Goal: Task Accomplishment & Management: Complete application form

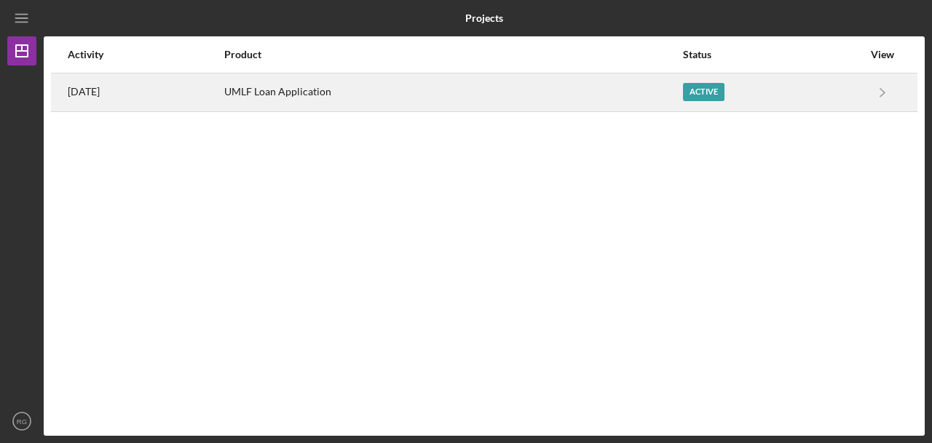
click at [711, 92] on div "Active" at bounding box center [703, 92] width 41 height 18
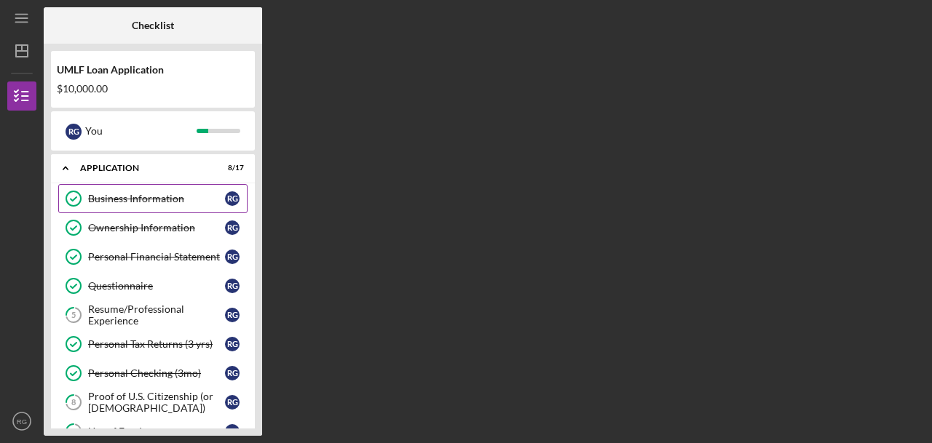
click at [153, 203] on div "Business Information" at bounding box center [156, 199] width 137 height 12
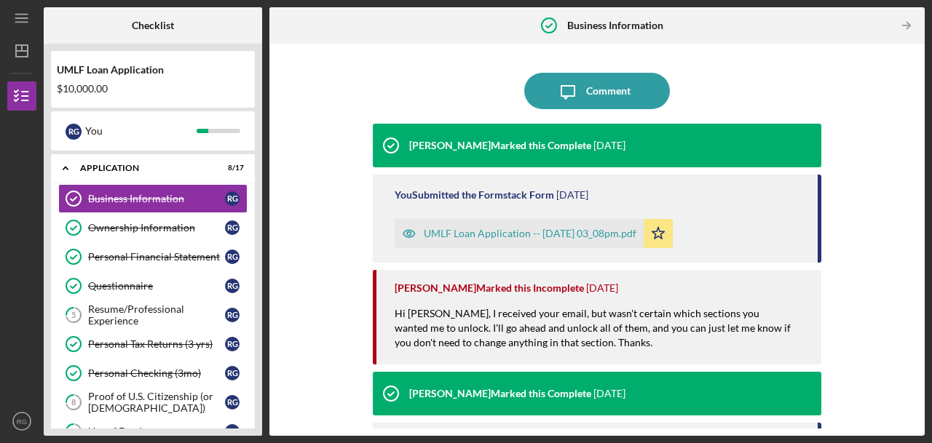
click at [551, 226] on div "UMLF Loan Application -- [DATE] 03_08pm.pdf" at bounding box center [519, 233] width 249 height 29
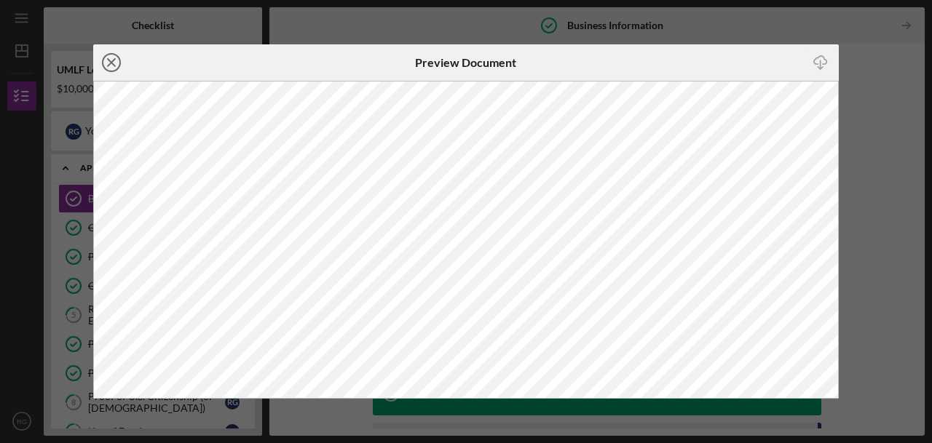
click at [106, 59] on icon "Icon/Close" at bounding box center [111, 62] width 36 height 36
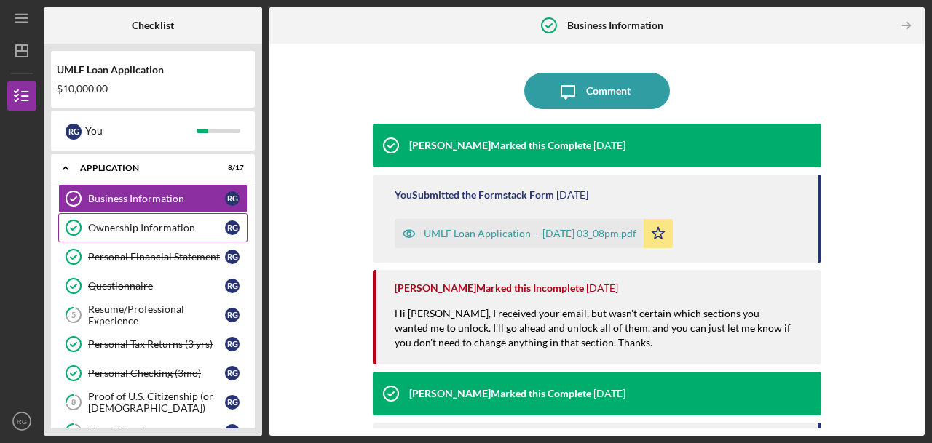
click at [105, 224] on div "Ownership Information" at bounding box center [156, 228] width 137 height 12
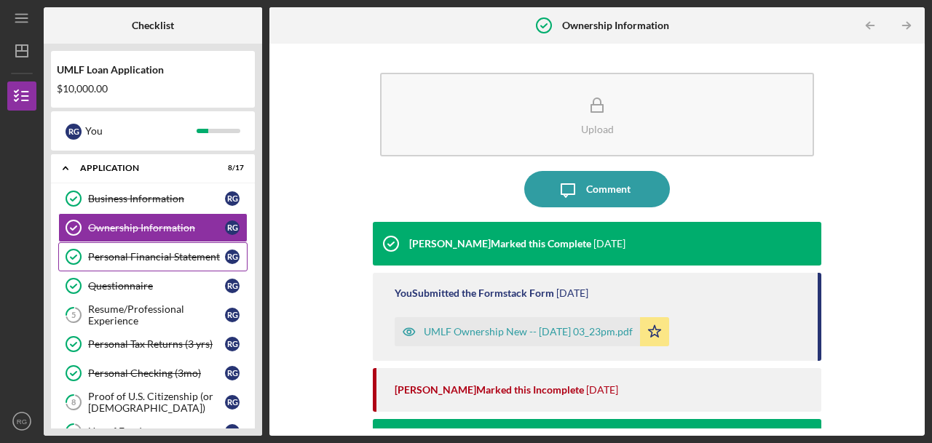
click at [146, 264] on link "Personal Financial Statement Personal Financial Statement R G" at bounding box center [152, 256] width 189 height 29
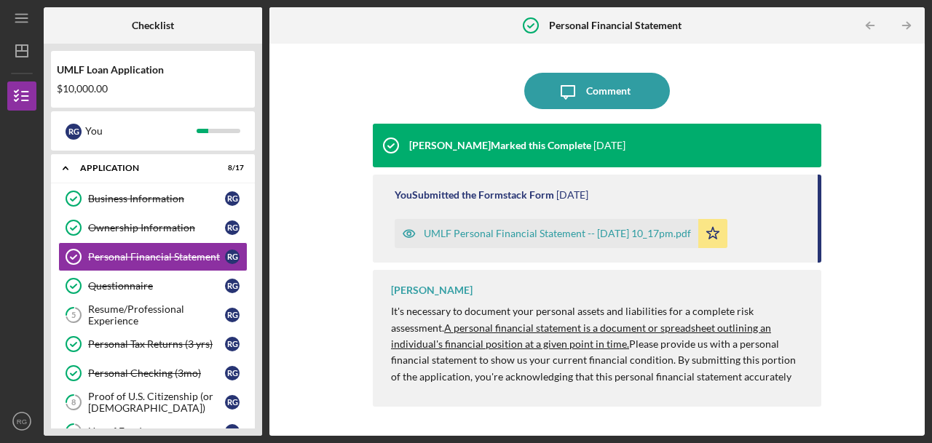
drag, startPoint x: 488, startPoint y: 227, endPoint x: 450, endPoint y: 231, distance: 38.0
click at [450, 231] on div "UMLF Personal Financial Statement -- [DATE] 10_17pm.pdf" at bounding box center [557, 234] width 267 height 12
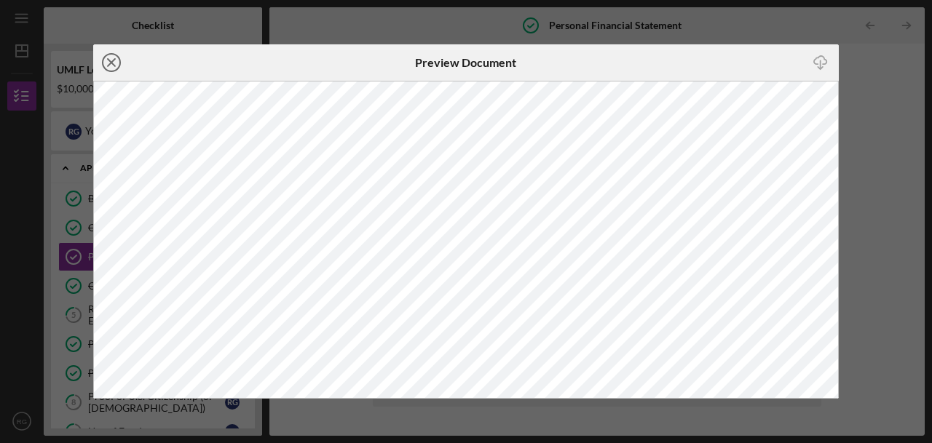
click at [114, 65] on line at bounding box center [111, 62] width 7 height 7
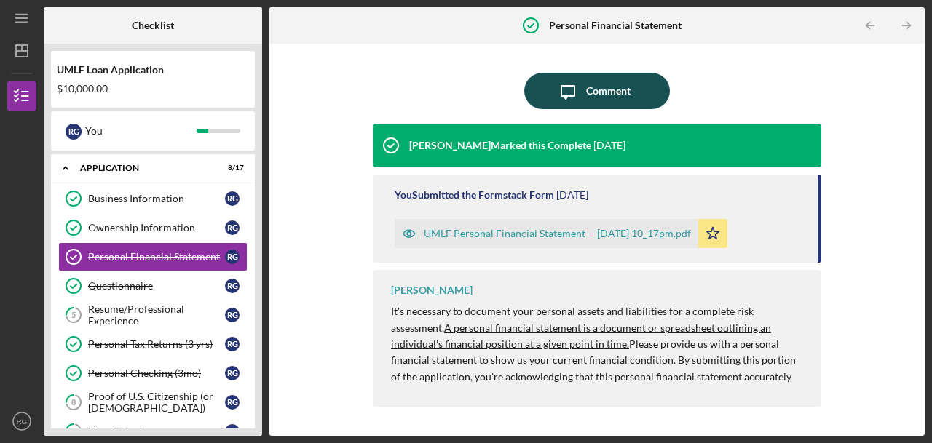
click at [584, 94] on icon "Icon/Message" at bounding box center [568, 91] width 36 height 36
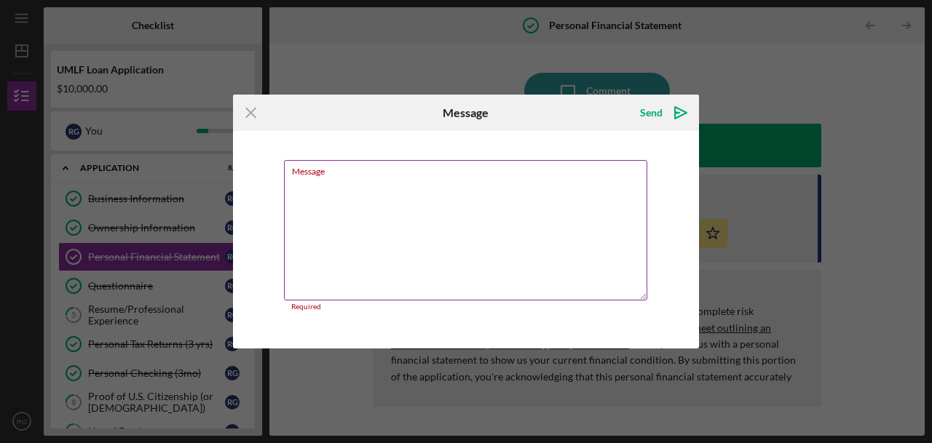
click at [449, 219] on textarea "Message" at bounding box center [465, 230] width 363 height 140
paste textarea "VBRC Lender Questions & Responses Income & Employment Yes, the personal financi…"
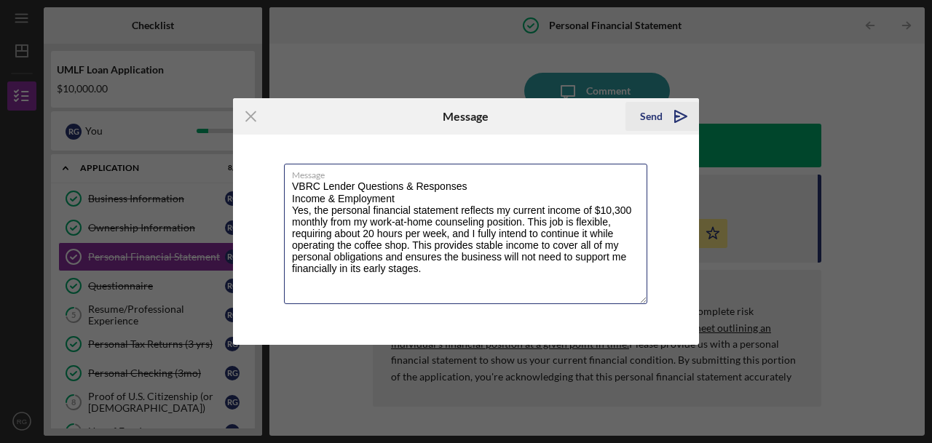
type textarea "VBRC Lender Questions & Responses Income & Employment Yes, the personal financi…"
click at [664, 115] on icon "Icon/icon-invite-send" at bounding box center [680, 116] width 36 height 36
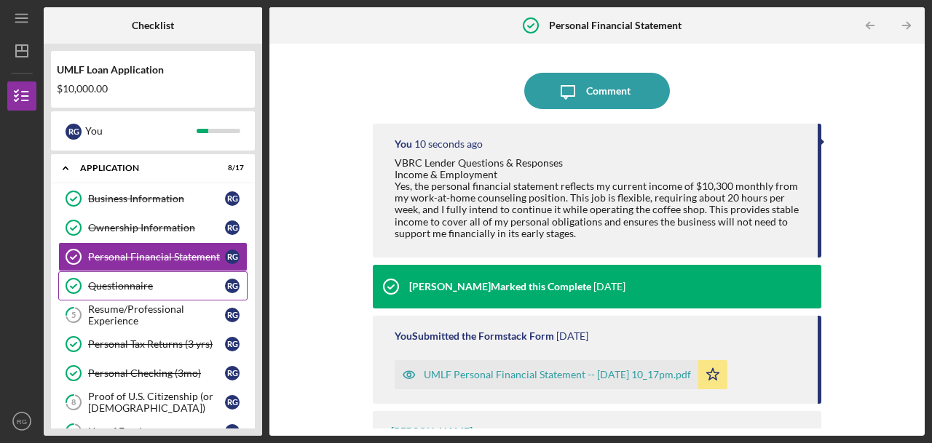
click at [191, 292] on link "Questionnaire Questionnaire R G" at bounding box center [152, 286] width 189 height 29
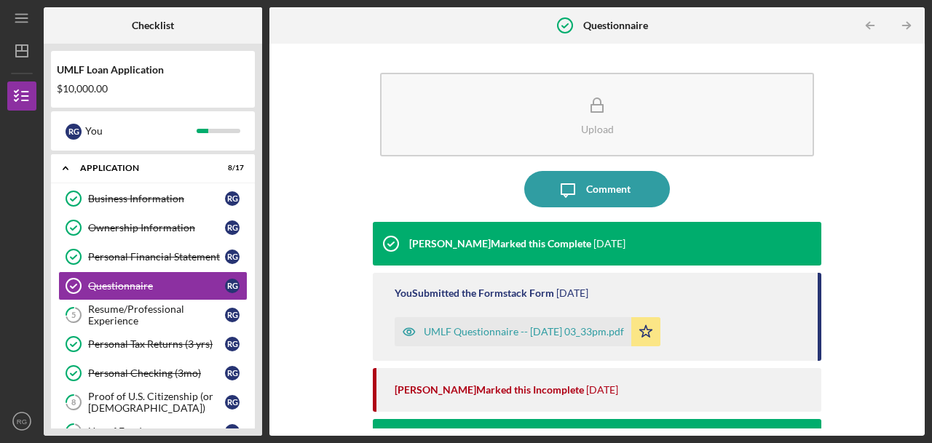
click at [558, 331] on div "UMLF Questionnaire -- [DATE] 03_33pm.pdf" at bounding box center [524, 332] width 200 height 12
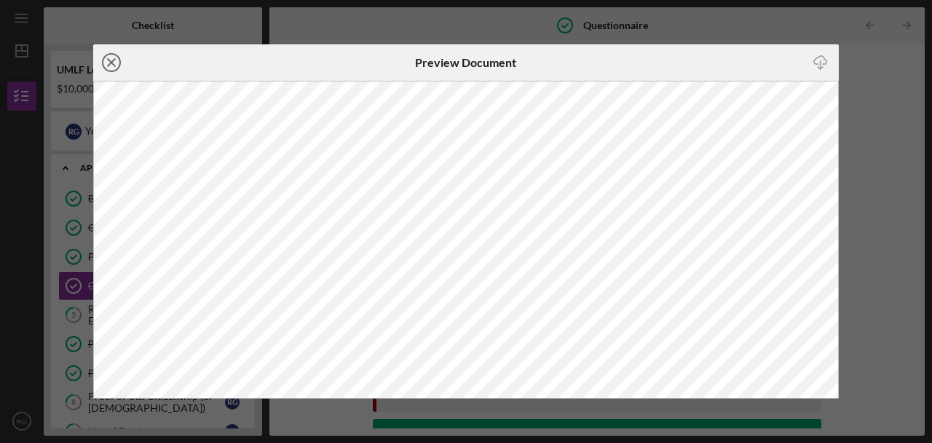
click at [105, 60] on icon "Icon/Close" at bounding box center [111, 62] width 36 height 36
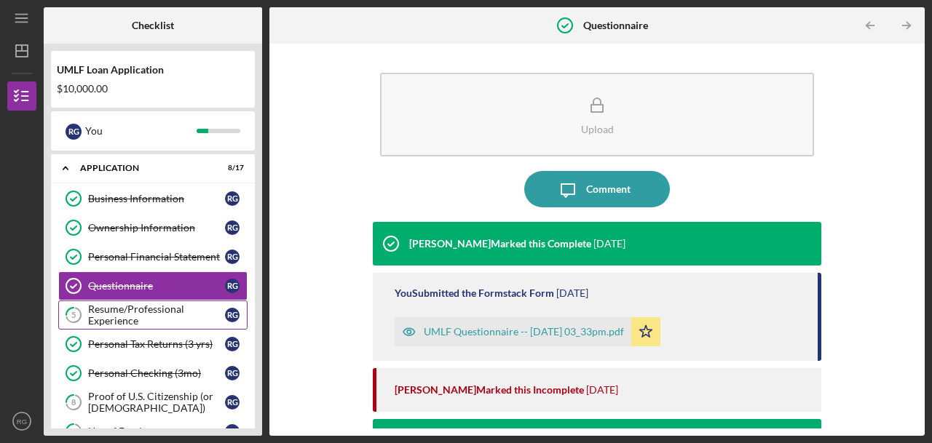
click at [112, 313] on div "Resume/Professional Experience" at bounding box center [156, 315] width 137 height 23
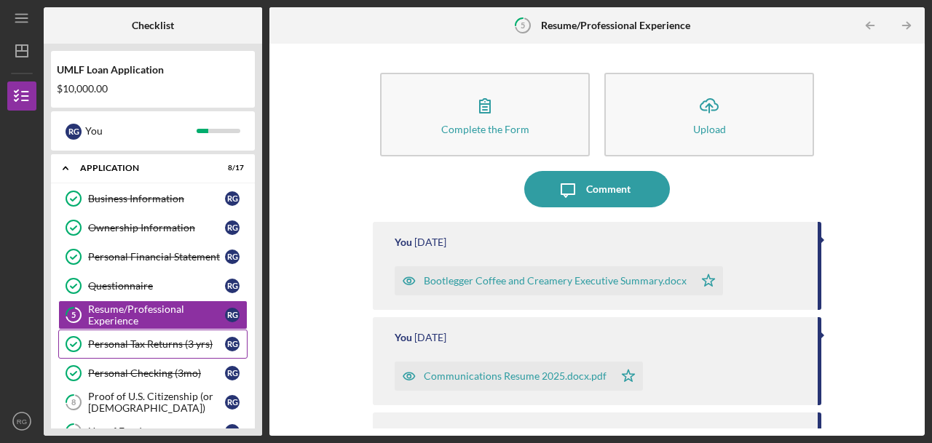
click at [143, 339] on div "Personal Tax Returns (3 yrs)" at bounding box center [156, 345] width 137 height 12
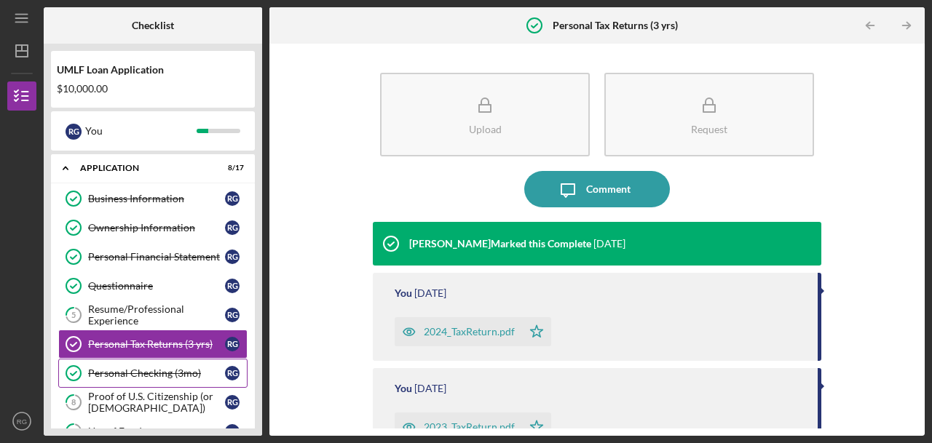
click at [151, 373] on div "Personal Checking (3mo)" at bounding box center [156, 374] width 137 height 12
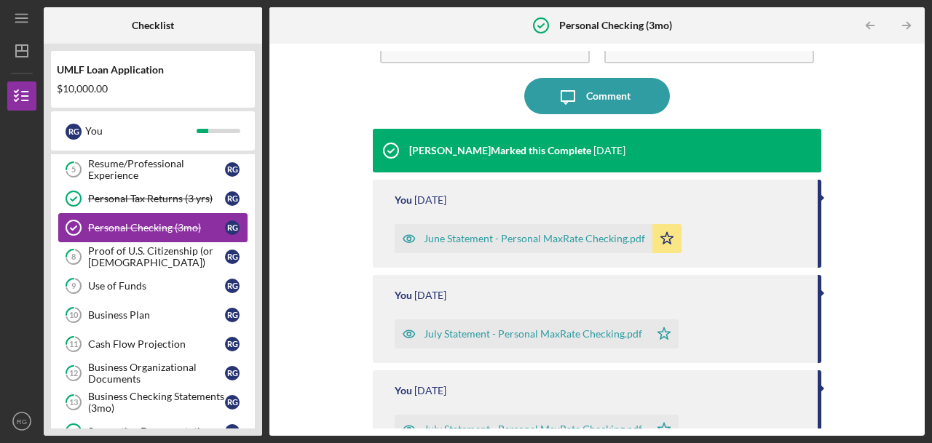
scroll to position [175, 0]
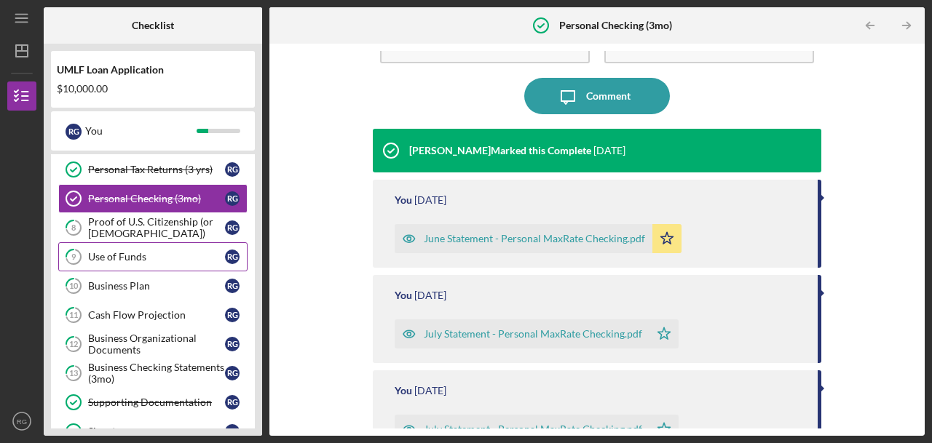
click at [167, 254] on div "Use of Funds" at bounding box center [156, 257] width 137 height 12
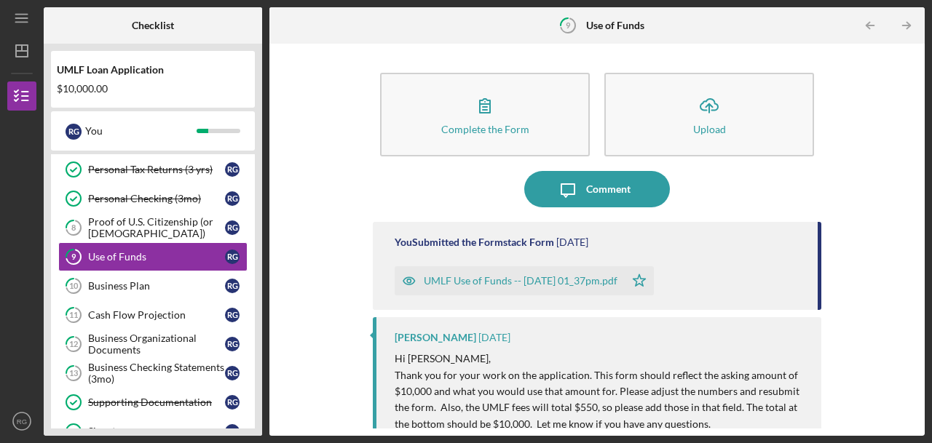
click at [493, 282] on div "UMLF Use of Funds -- [DATE] 01_37pm.pdf" at bounding box center [521, 281] width 194 height 12
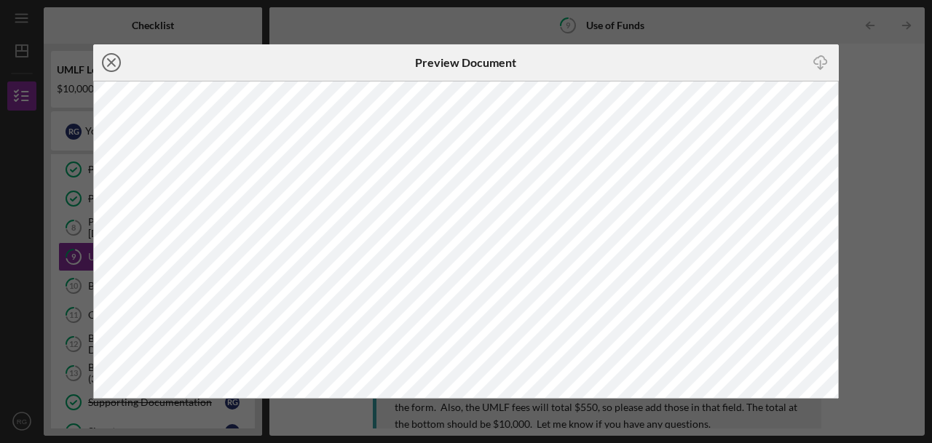
click at [109, 62] on icon "Icon/Close" at bounding box center [111, 62] width 36 height 36
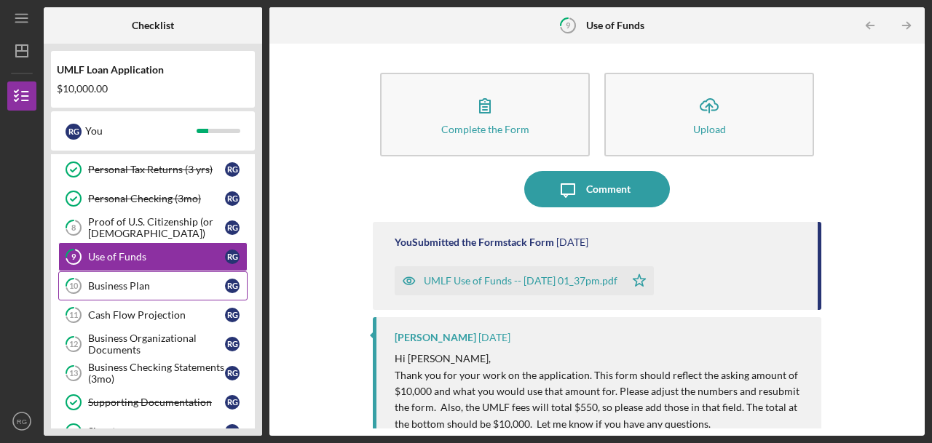
click at [139, 290] on link "10 Business Plan R G" at bounding box center [152, 286] width 189 height 29
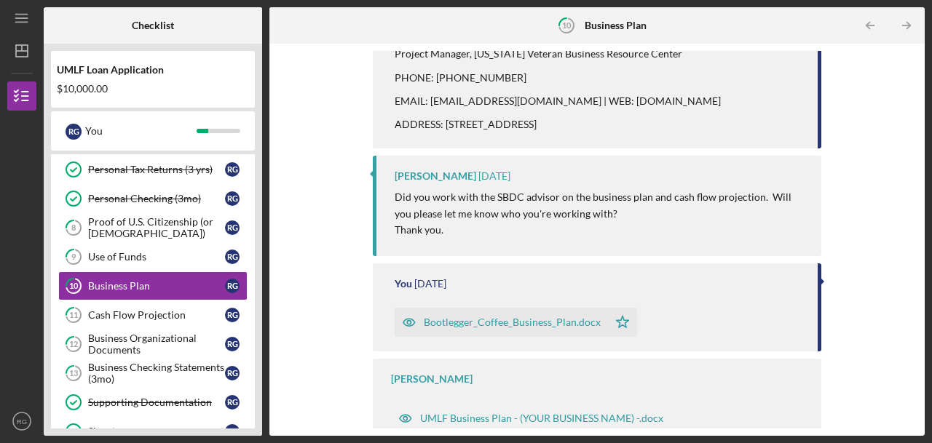
scroll to position [258, 0]
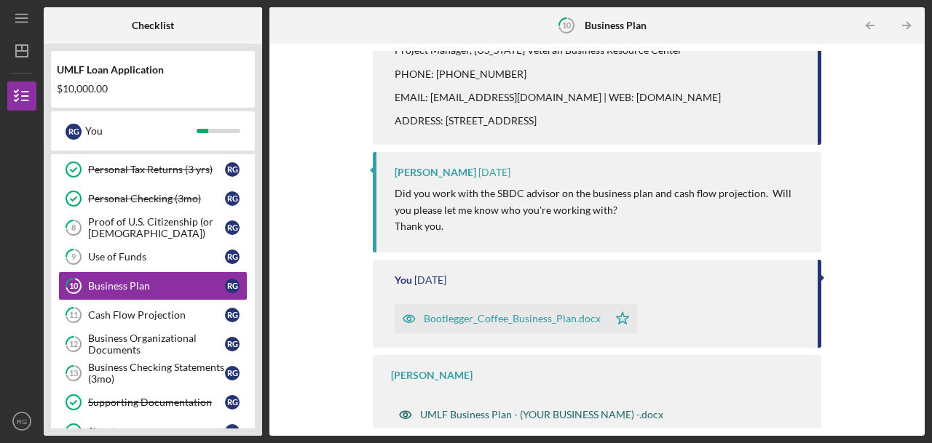
click at [548, 416] on div "UMLF Business Plan - (YOUR BUSINESS NAME) -.docx" at bounding box center [541, 415] width 243 height 12
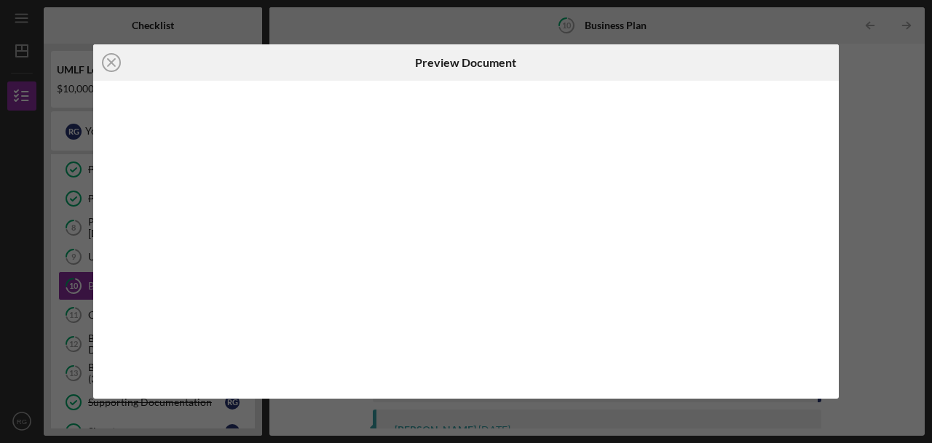
scroll to position [258, 0]
click at [856, 117] on div "Icon/Close Preview Document Icon/Download" at bounding box center [466, 221] width 932 height 443
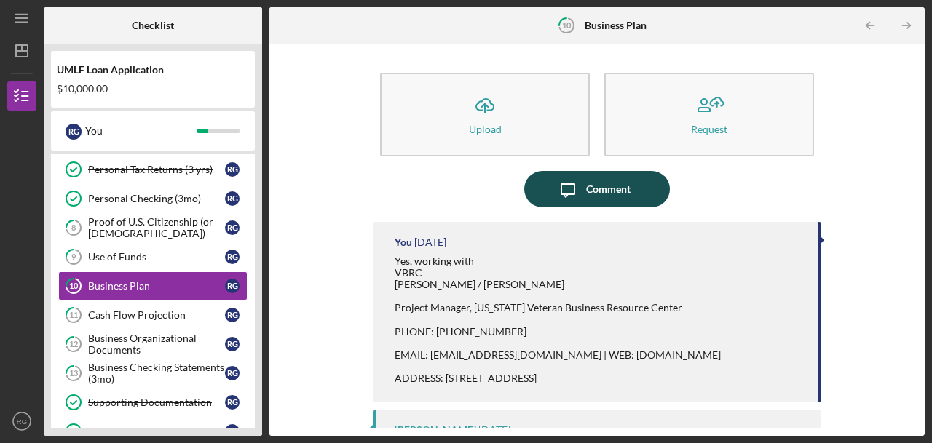
click at [587, 183] on div "Comment" at bounding box center [608, 189] width 44 height 36
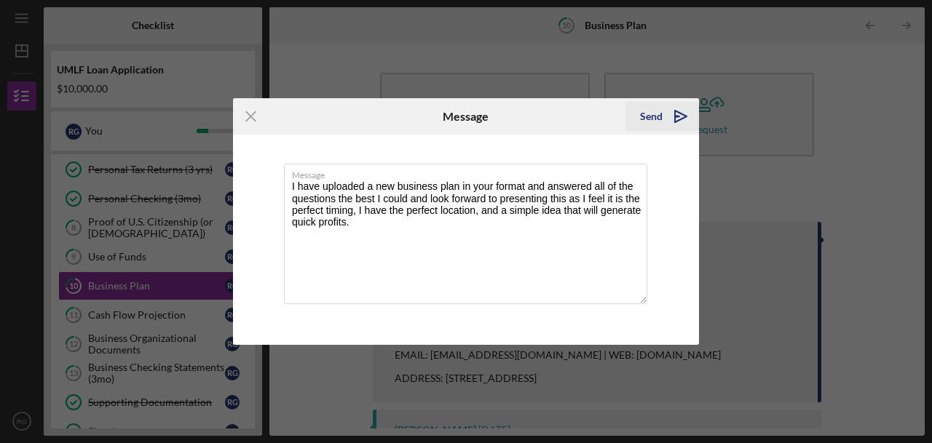
type textarea "I have uploaded a new business plan in your format and answered all of the ques…"
click at [662, 106] on icon "Icon/icon-invite-send" at bounding box center [680, 116] width 36 height 36
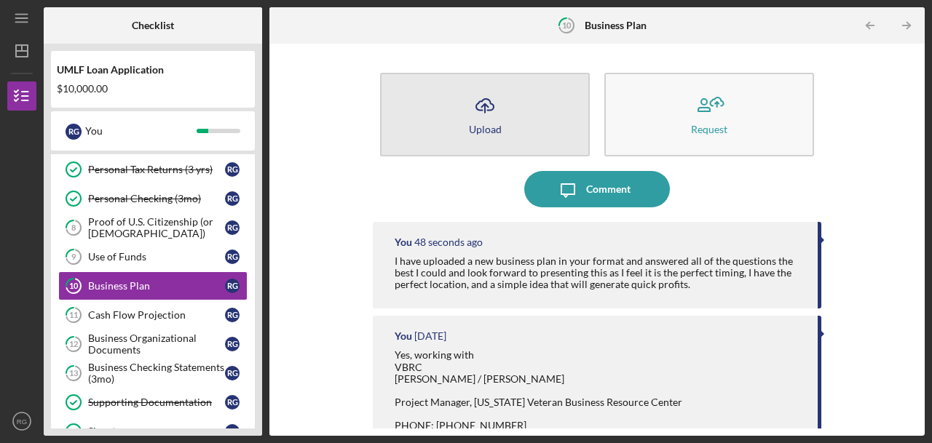
click at [479, 113] on icon "Icon/Upload" at bounding box center [485, 105] width 36 height 36
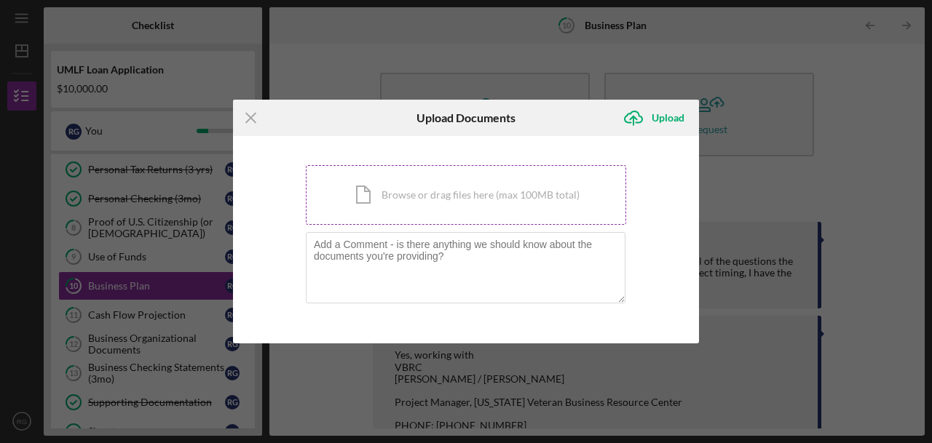
click at [393, 199] on div "Icon/Document Browse or drag files here (max 100MB total) Tap to choose files o…" at bounding box center [466, 195] width 320 height 60
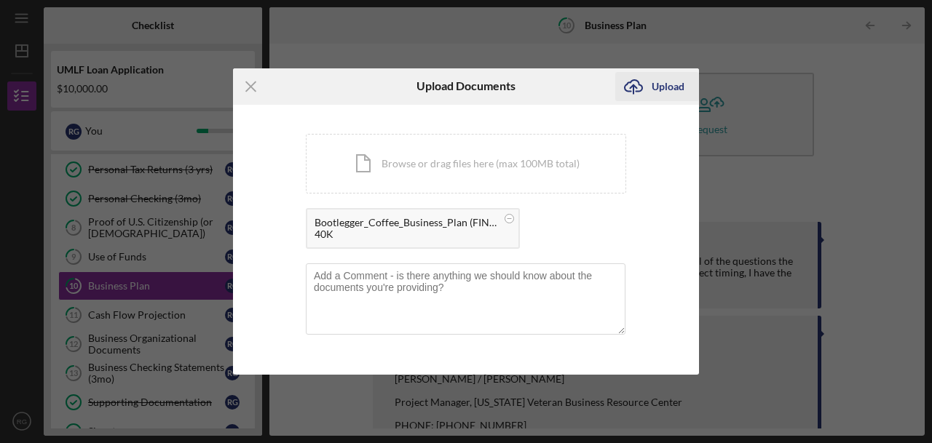
click at [646, 84] on icon "Icon/Upload" at bounding box center [633, 86] width 36 height 36
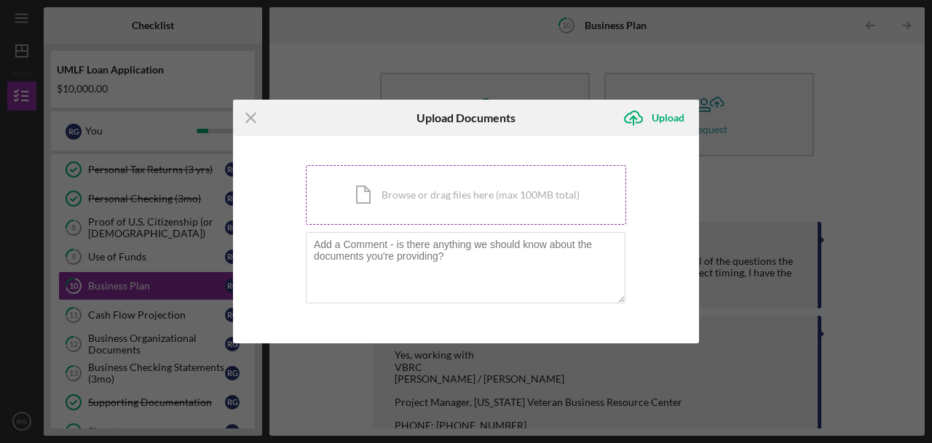
click at [500, 197] on div "Icon/Document Browse or drag files here (max 100MB total) Tap to choose files o…" at bounding box center [466, 195] width 320 height 60
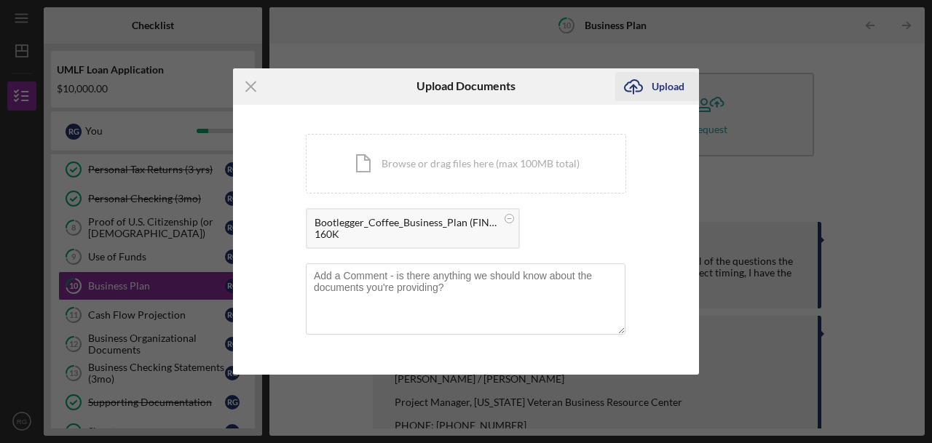
click at [651, 84] on icon "Icon/Upload" at bounding box center [633, 86] width 36 height 36
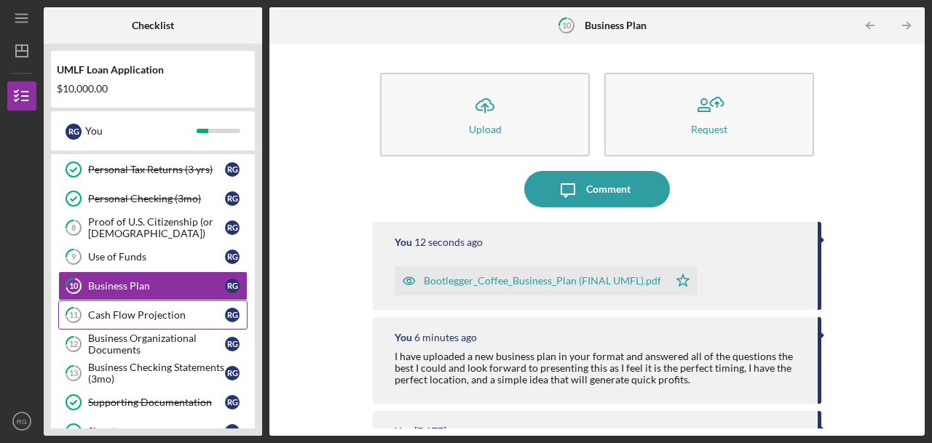
click at [158, 310] on div "Cash Flow Projection" at bounding box center [156, 315] width 137 height 12
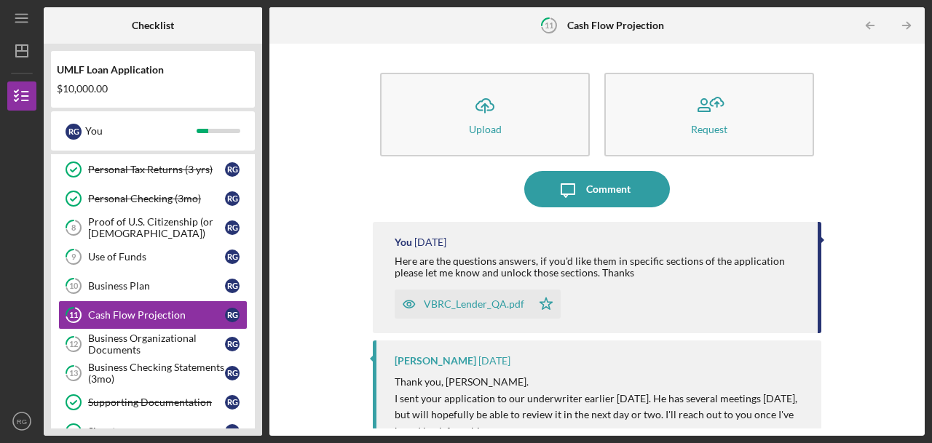
click at [464, 301] on div "VBRC_Lender_QA.pdf" at bounding box center [474, 304] width 100 height 12
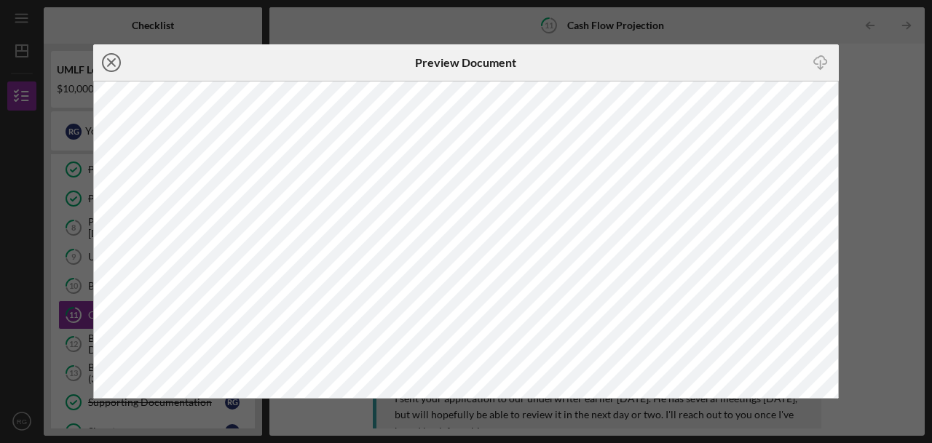
click at [109, 65] on line at bounding box center [111, 62] width 7 height 7
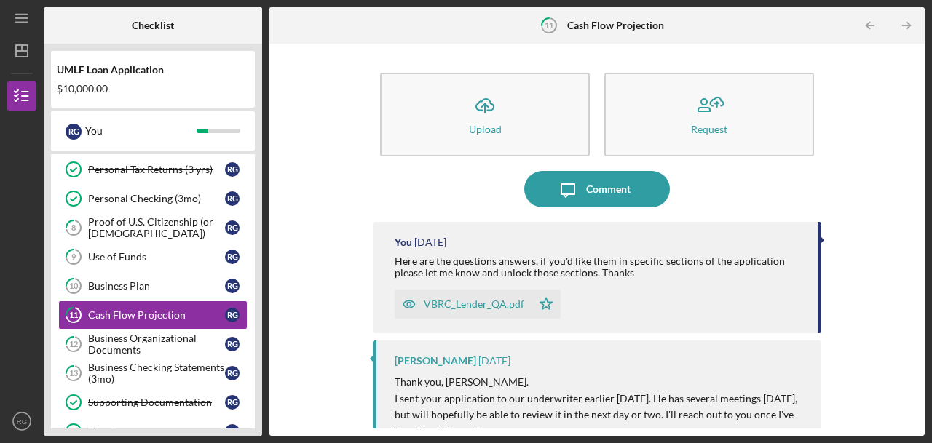
drag, startPoint x: 917, startPoint y: 125, endPoint x: 910, endPoint y: 164, distance: 39.3
click at [910, 164] on div "Icon/Upload Upload Request Icon/Message Comment You [DATE] Here are the questio…" at bounding box center [596, 240] width 655 height 392
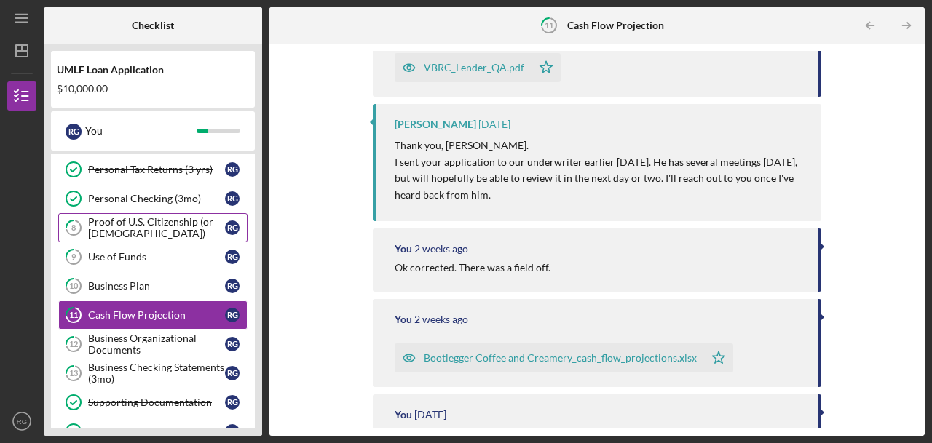
scroll to position [261, 0]
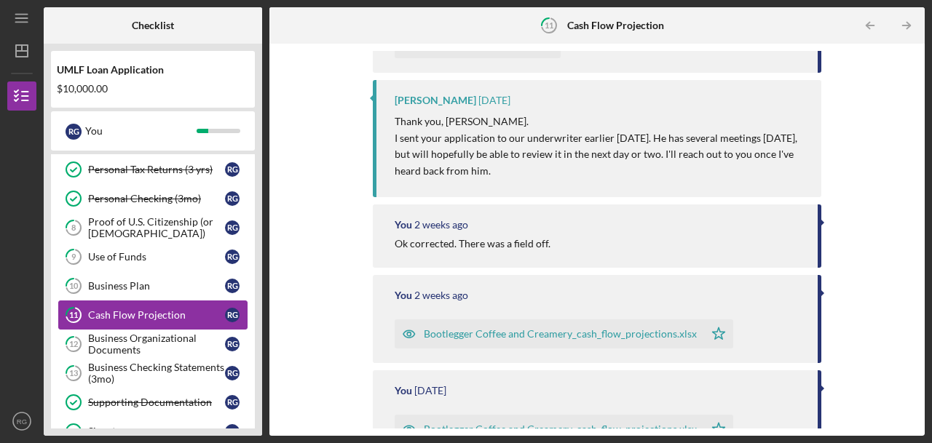
click at [195, 309] on div "Cash Flow Projection" at bounding box center [156, 315] width 137 height 12
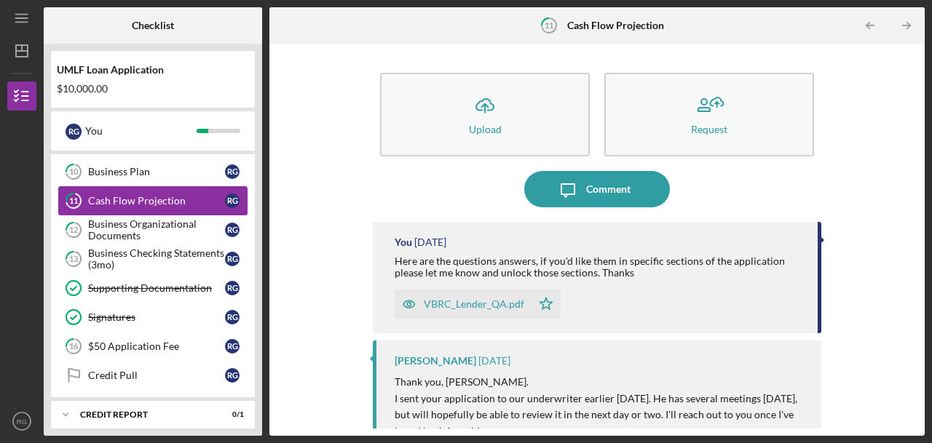
scroll to position [291, 0]
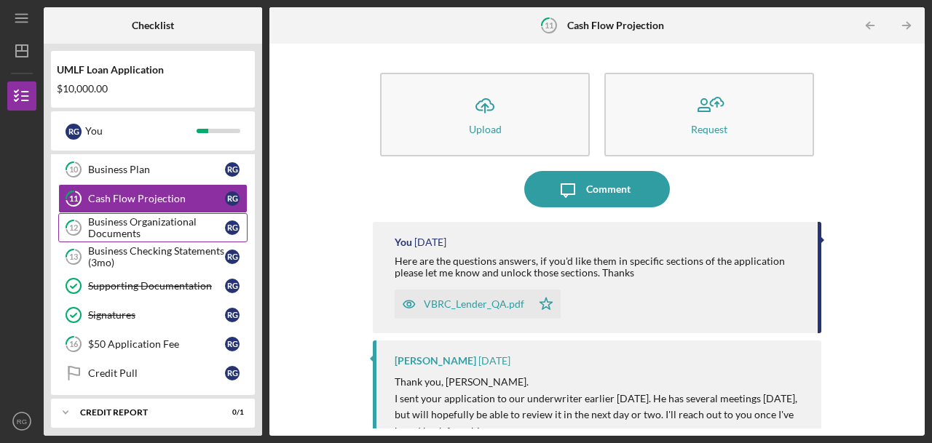
click at [141, 229] on div "Business Organizational Documents" at bounding box center [156, 227] width 137 height 23
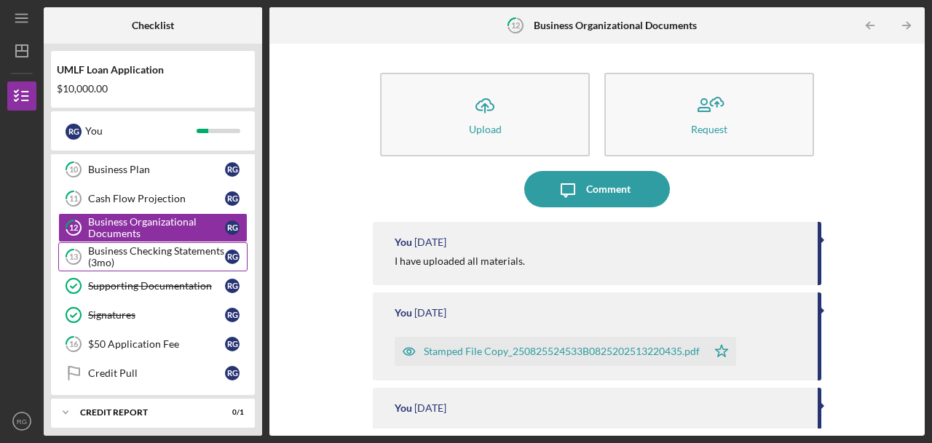
click at [141, 257] on div "Business Checking Statements (3mo)" at bounding box center [156, 256] width 137 height 23
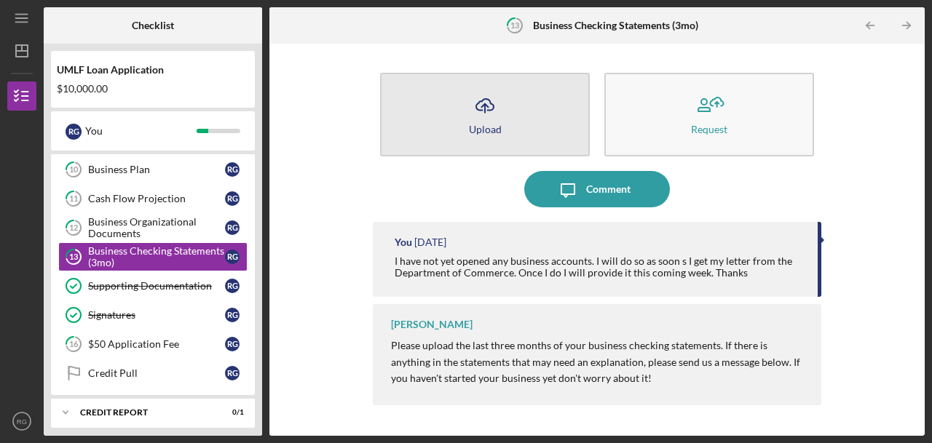
click at [476, 119] on icon "Icon/Upload" at bounding box center [485, 105] width 36 height 36
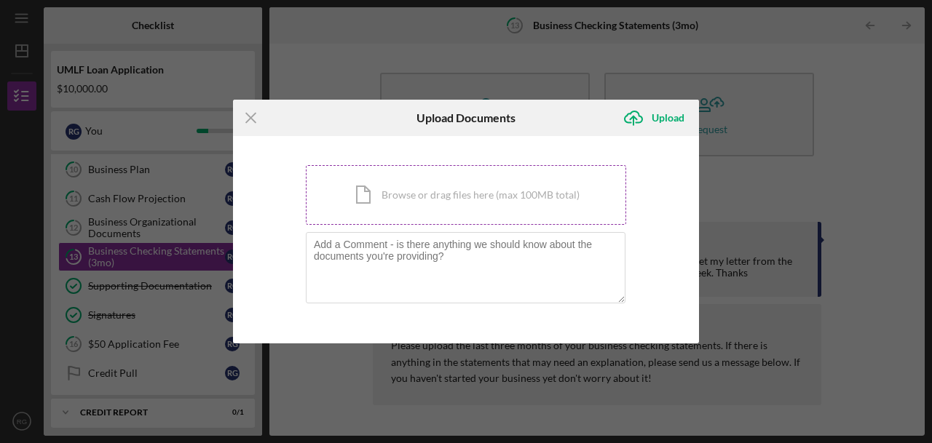
click at [424, 199] on div "Icon/Document Browse or drag files here (max 100MB total) Tap to choose files o…" at bounding box center [466, 195] width 320 height 60
click at [456, 199] on div "Icon/Document Browse or drag files here (max 100MB total) Tap to choose files o…" at bounding box center [466, 195] width 320 height 60
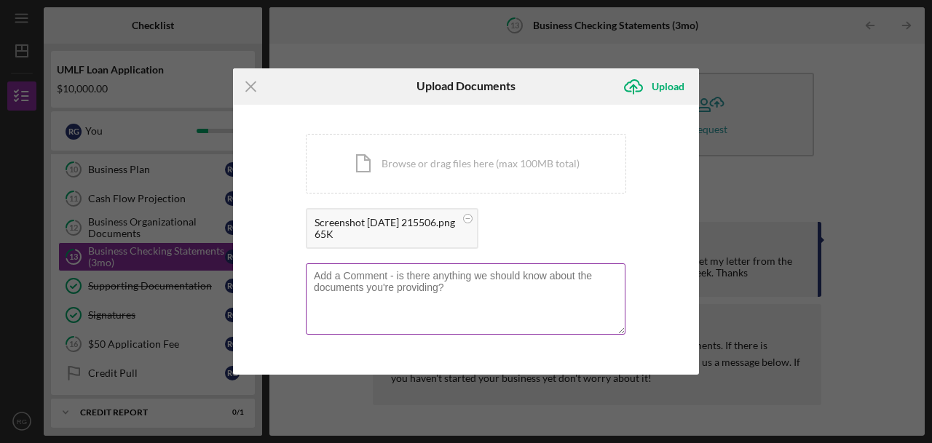
click at [403, 280] on textarea at bounding box center [466, 299] width 320 height 71
paste textarea "3300002394728"
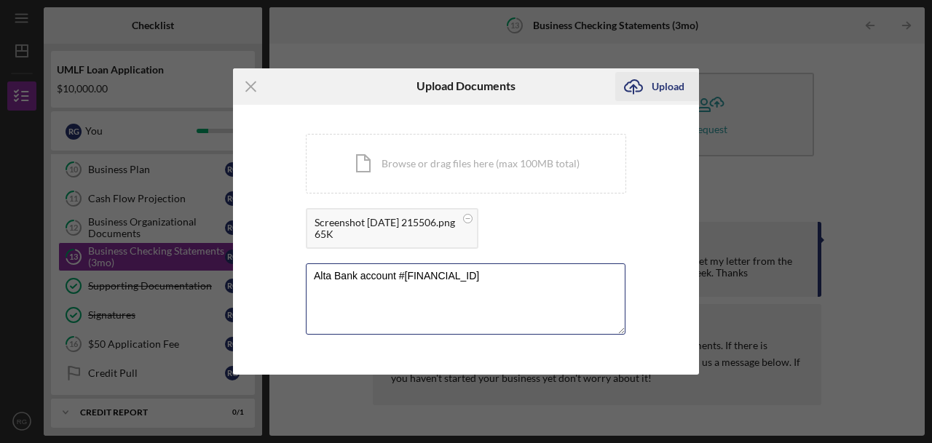
type textarea "Alta Bank account #[FINANCIAL_ID]"
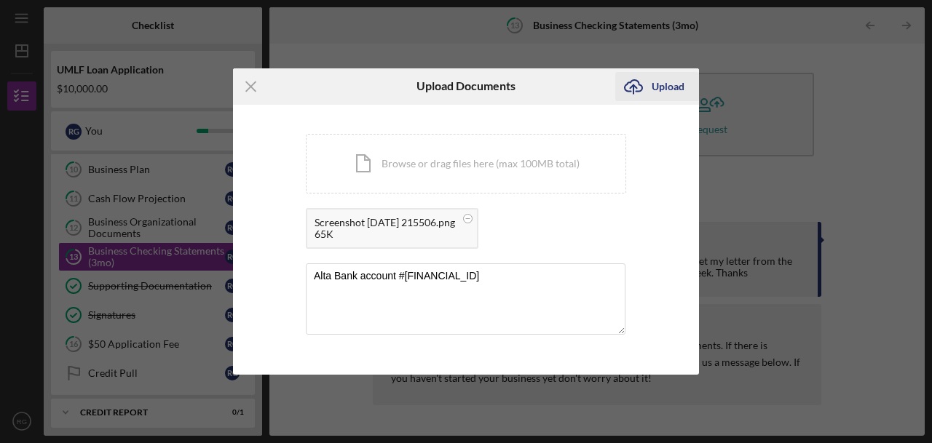
click at [664, 75] on div "Upload" at bounding box center [668, 86] width 33 height 29
